Goal: Task Accomplishment & Management: Use online tool/utility

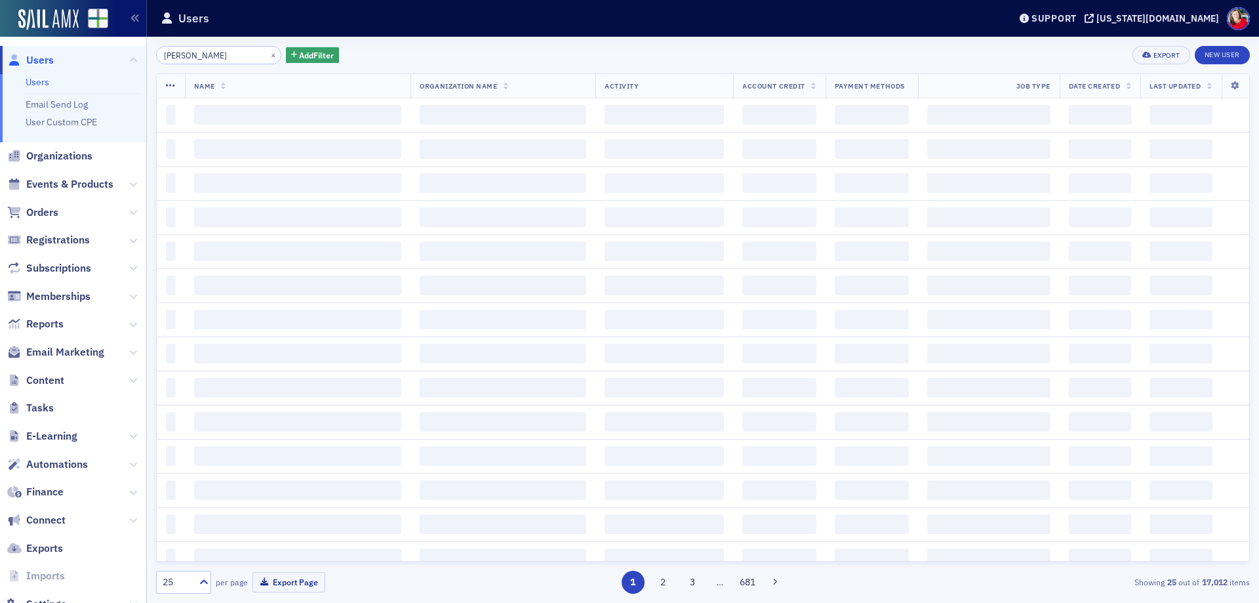
type input "[PERSON_NAME]"
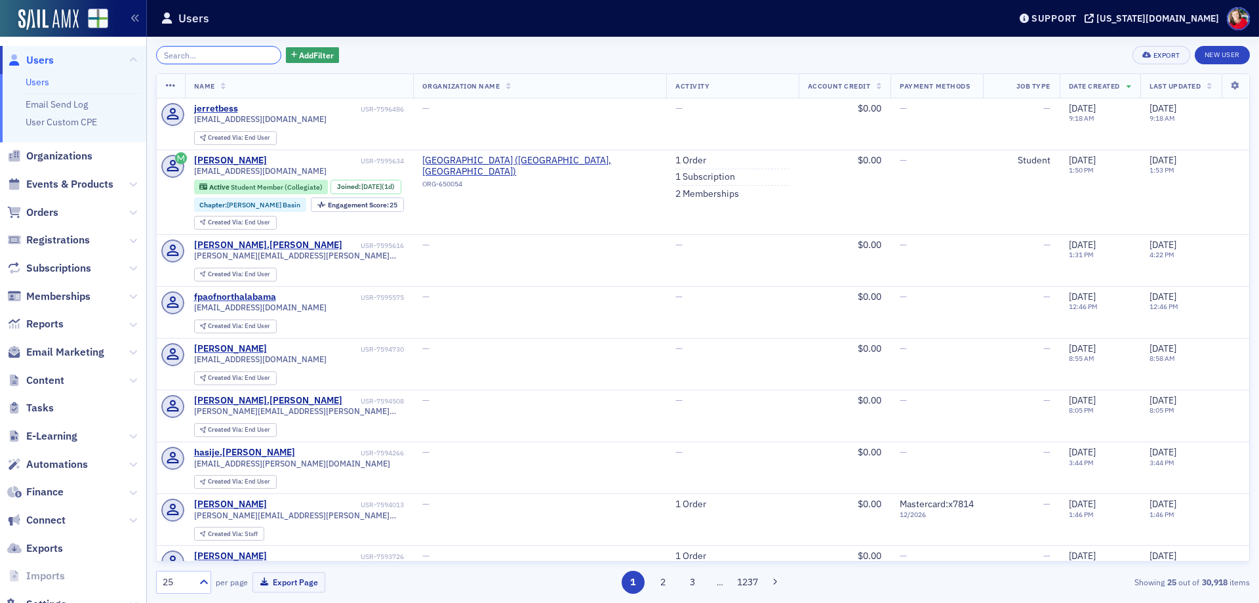
scroll to position [43, 0]
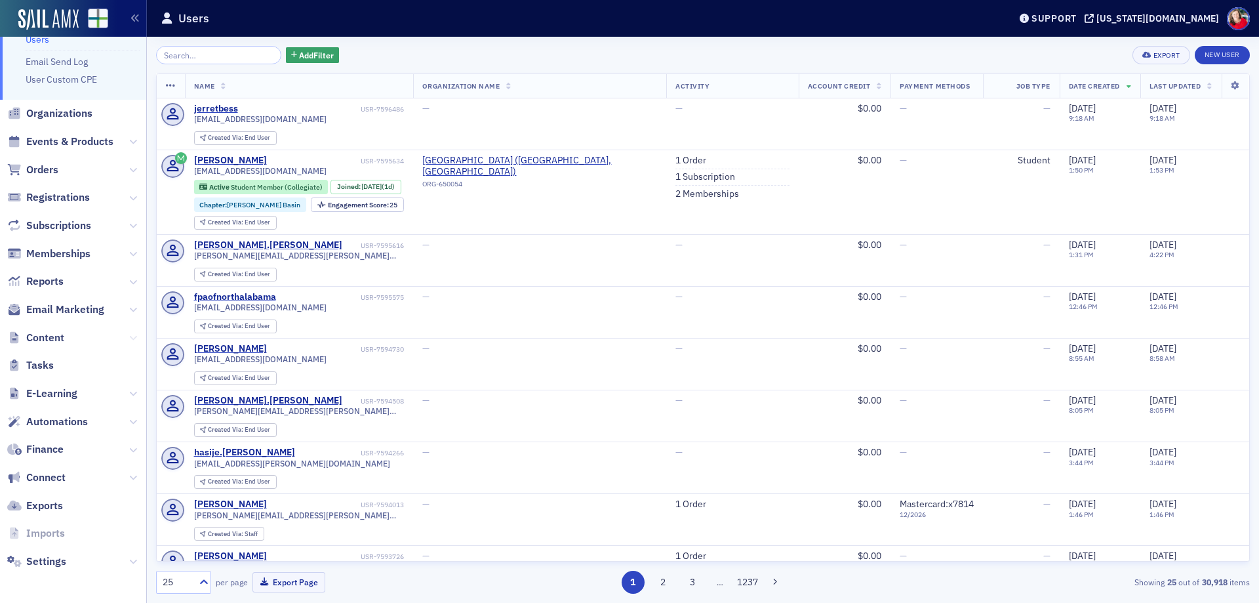
click at [129, 336] on icon at bounding box center [133, 338] width 8 height 8
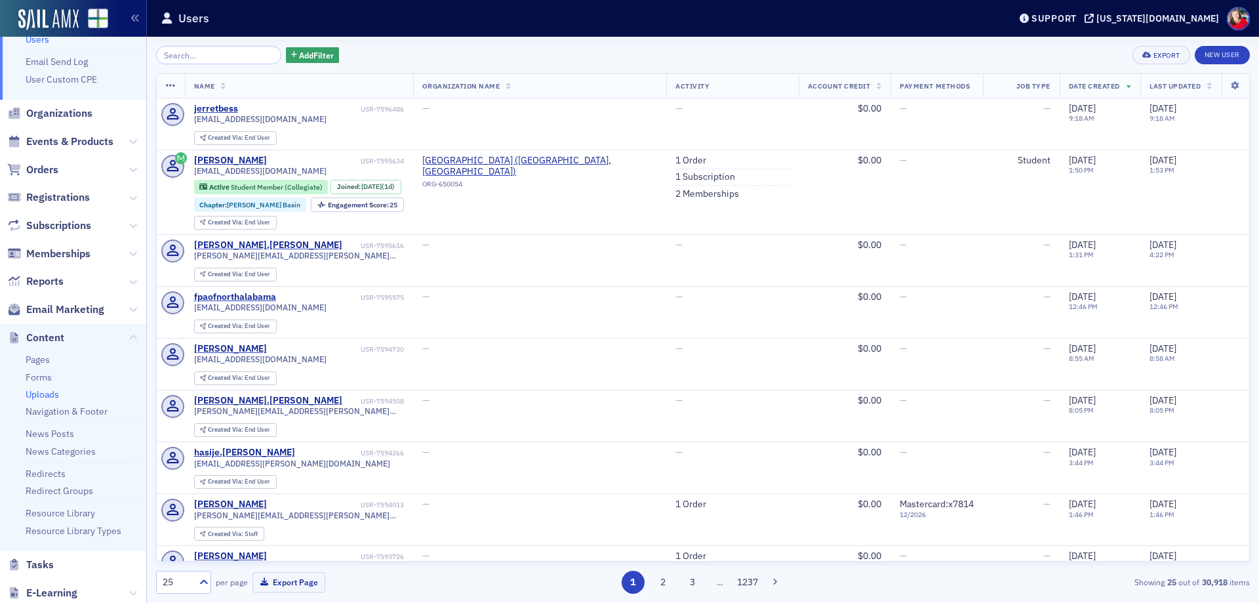
click at [47, 393] on link "Uploads" at bounding box center [42, 394] width 33 height 12
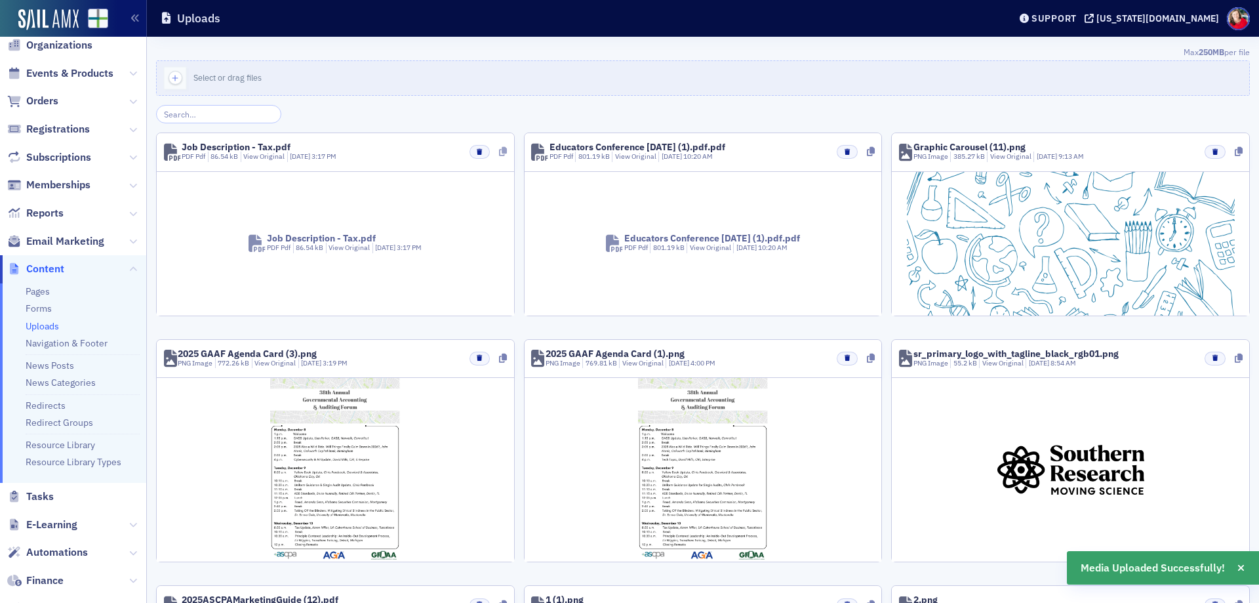
click at [499, 152] on icon at bounding box center [503, 151] width 8 height 9
click at [47, 407] on link "Redirects" at bounding box center [46, 405] width 40 height 12
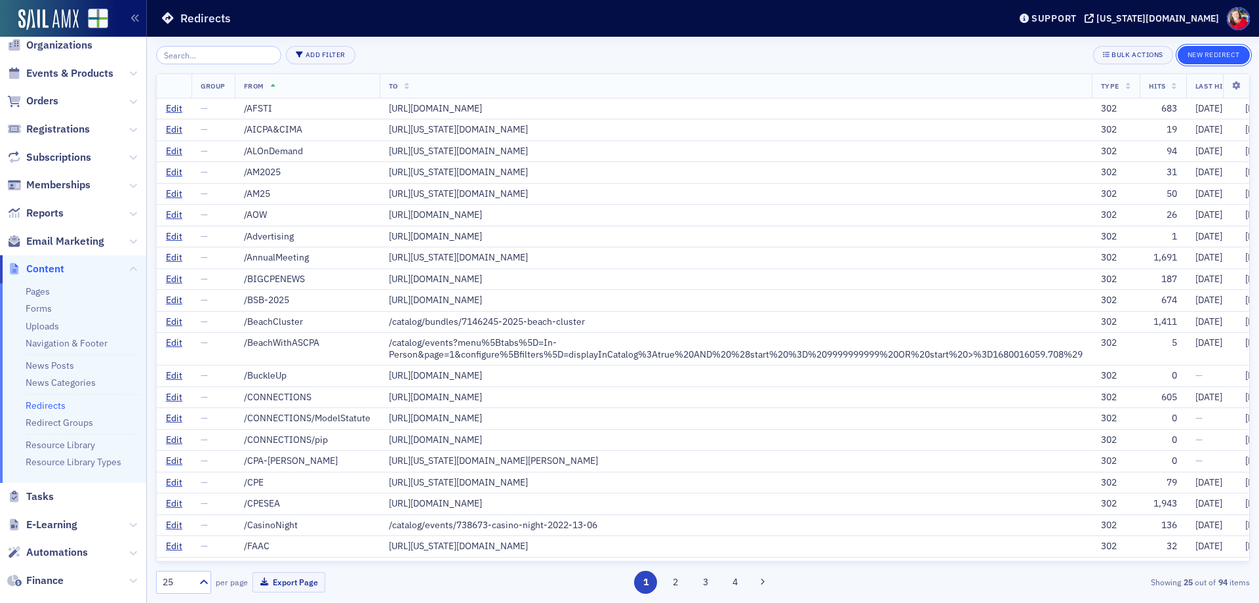
click at [1206, 54] on button "New Redirect" at bounding box center [1214, 55] width 72 height 18
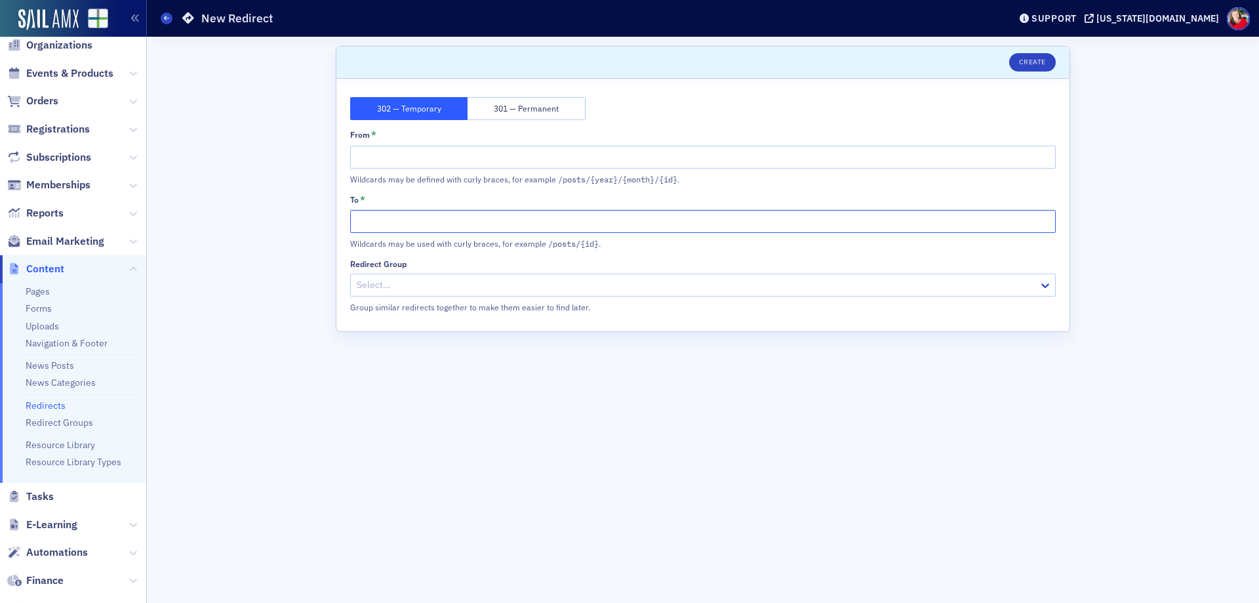
click at [454, 222] on input "To *" at bounding box center [702, 221] width 705 height 23
paste input "https://cdn.sailamx.com/6/cms_uploads/475749bf90ada3f94d04e3a803240931/Job-Desc…"
type input "https://cdn.sailamx.com/6/cms_uploads/475749bf90ada3f94d04e3a803240931/Job-Desc…"
click at [469, 159] on input "From *" at bounding box center [702, 157] width 705 height 23
type input "/aragon"
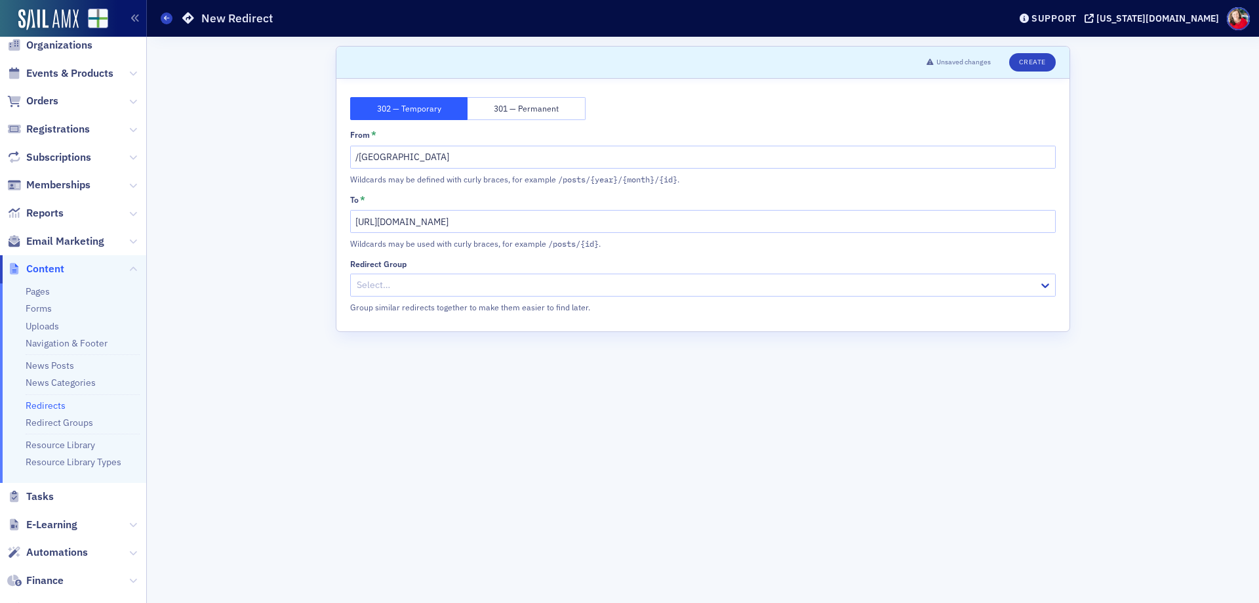
click at [470, 277] on div at bounding box center [696, 285] width 682 height 16
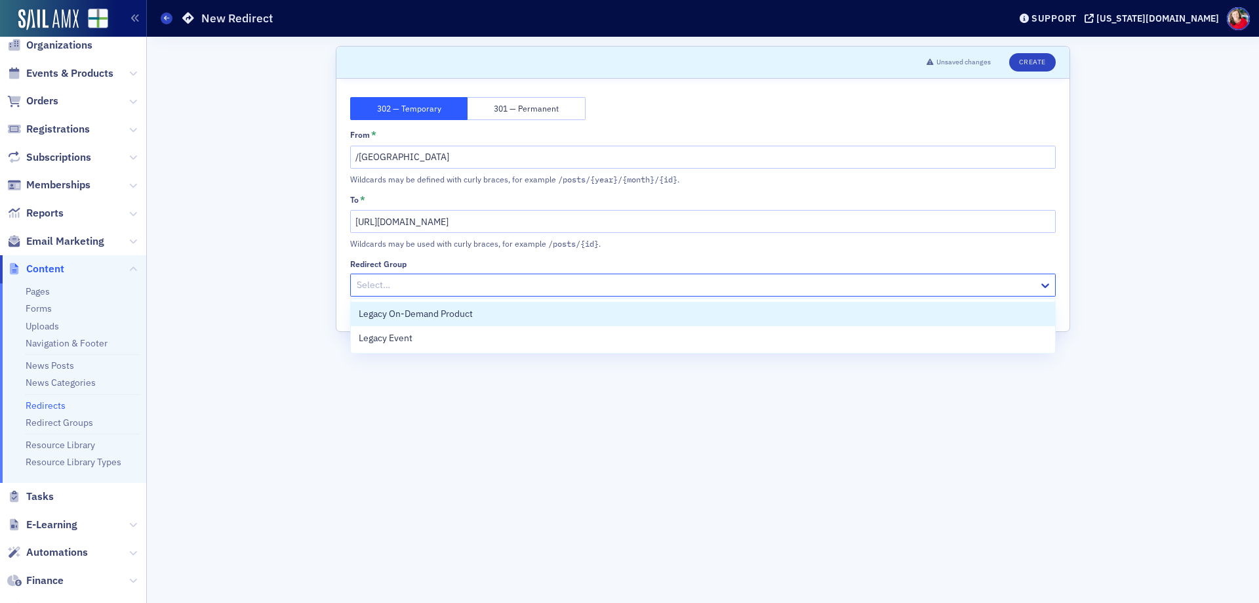
click at [470, 277] on div at bounding box center [696, 285] width 682 height 16
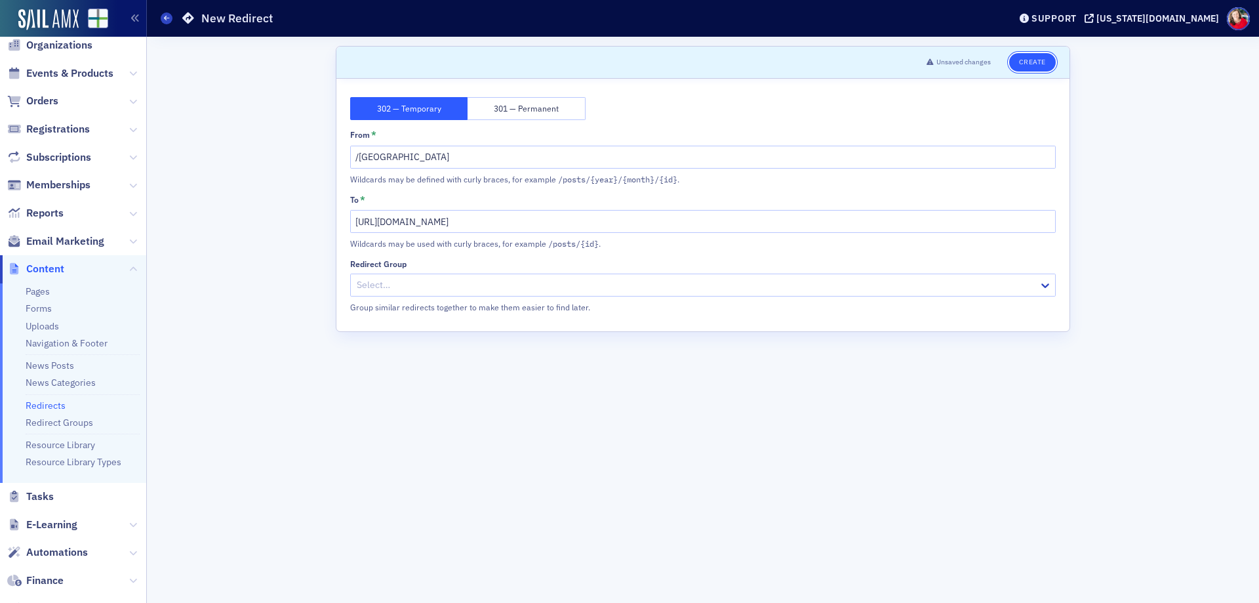
click at [1034, 64] on button "Create" at bounding box center [1032, 62] width 47 height 18
click at [1031, 60] on button "Save" at bounding box center [1036, 62] width 37 height 18
click at [1051, 289] on icon at bounding box center [1045, 285] width 13 height 13
click at [740, 428] on form "Scroll to Save 302 — Temporary 301 — Permanent From * /aragon Wildcards may be …" at bounding box center [703, 319] width 734 height 547
